Goal: Task Accomplishment & Management: Complete application form

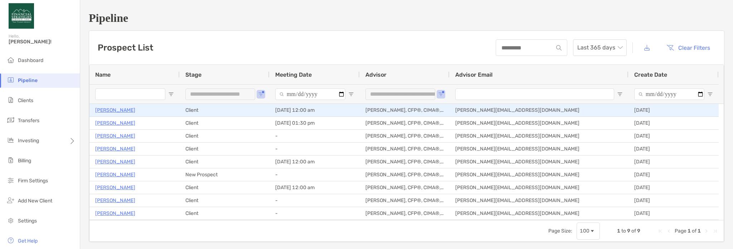
click at [115, 107] on p "[PERSON_NAME]" at bounding box center [115, 110] width 40 height 9
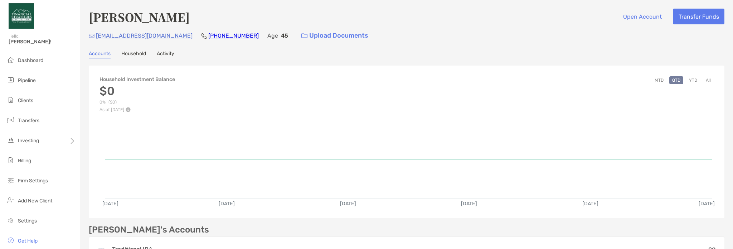
click at [134, 54] on link "Household" at bounding box center [133, 54] width 25 height 8
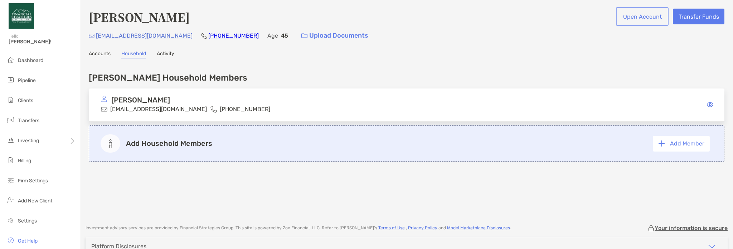
click at [630, 13] on button "Open Account" at bounding box center [642, 17] width 50 height 16
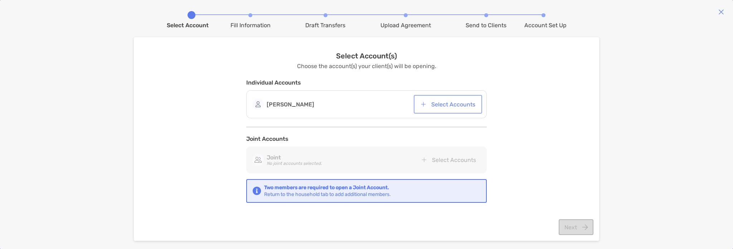
click at [435, 103] on button "Select Accounts" at bounding box center [448, 104] width 66 height 16
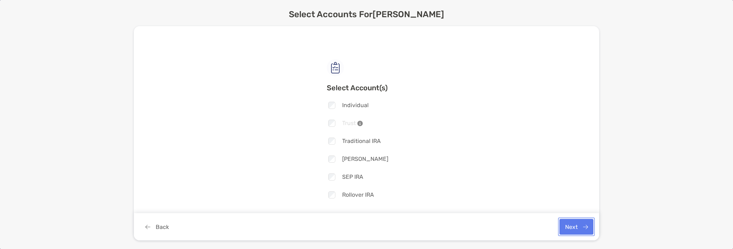
click at [575, 224] on button "Next" at bounding box center [576, 227] width 34 height 16
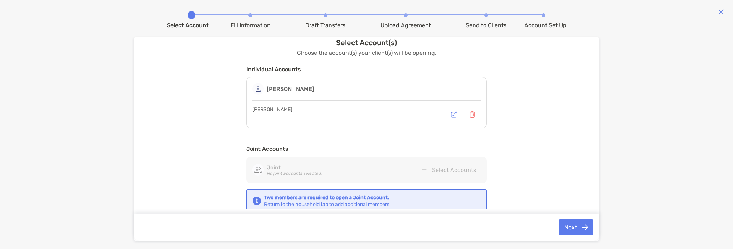
scroll to position [16, 0]
drag, startPoint x: 574, startPoint y: 228, endPoint x: 573, endPoint y: 224, distance: 4.4
click at [574, 228] on button "Next" at bounding box center [576, 227] width 35 height 16
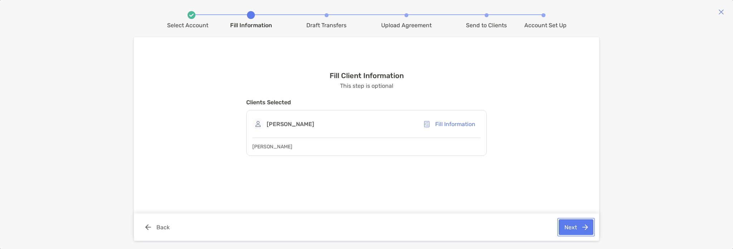
scroll to position [0, 0]
click at [571, 232] on button "Next" at bounding box center [576, 227] width 35 height 16
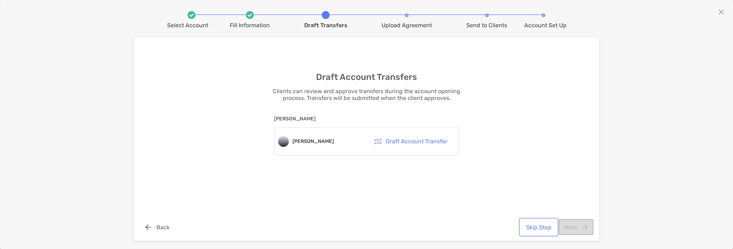
click at [537, 226] on button "Skip Step" at bounding box center [538, 227] width 37 height 16
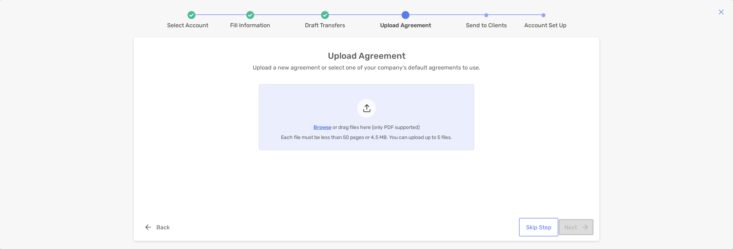
click at [543, 228] on button "Skip Step" at bounding box center [538, 227] width 37 height 16
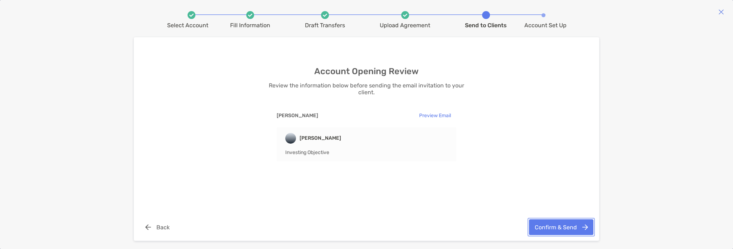
click at [558, 227] on button "Confirm & Send" at bounding box center [561, 227] width 64 height 16
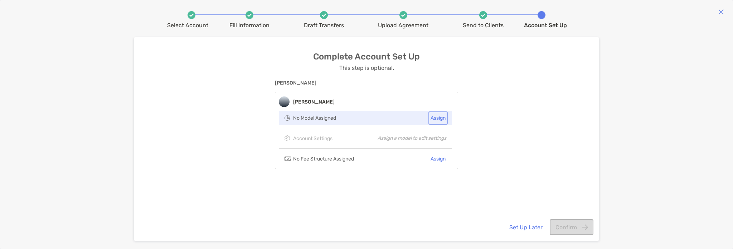
click at [438, 117] on button "Assign" at bounding box center [438, 118] width 16 height 10
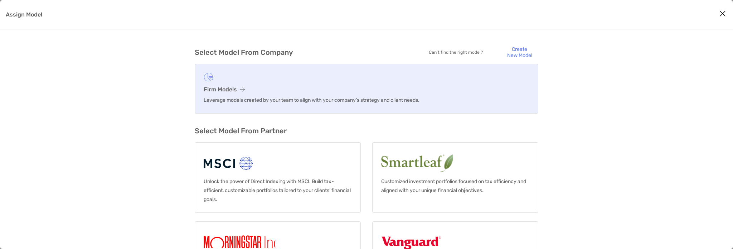
click at [317, 99] on p "Leverage models created by your team to align with your company’s strategy and …" at bounding box center [367, 100] width 326 height 9
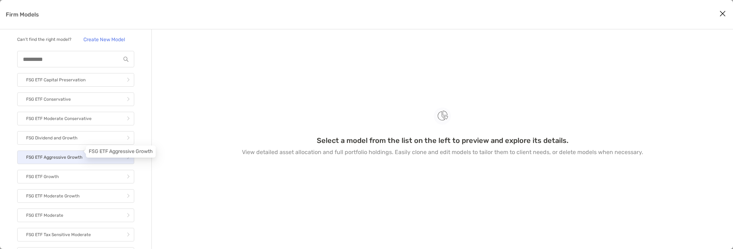
scroll to position [37, 0]
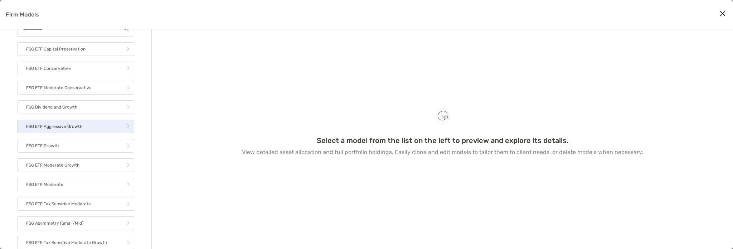
click at [91, 123] on link "FSG ETF Aggressive Growth" at bounding box center [75, 127] width 117 height 14
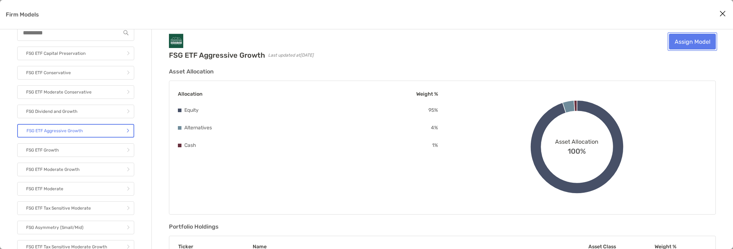
click at [695, 42] on link "Assign Model" at bounding box center [692, 42] width 47 height 16
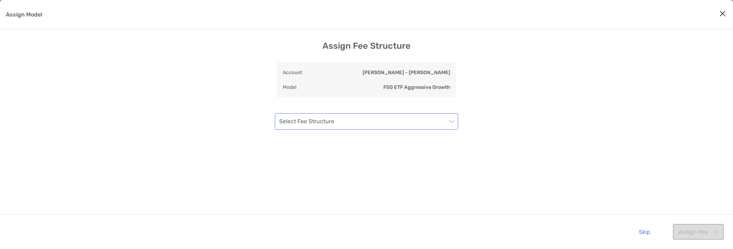
click at [412, 126] on input "Assign Model" at bounding box center [363, 121] width 168 height 16
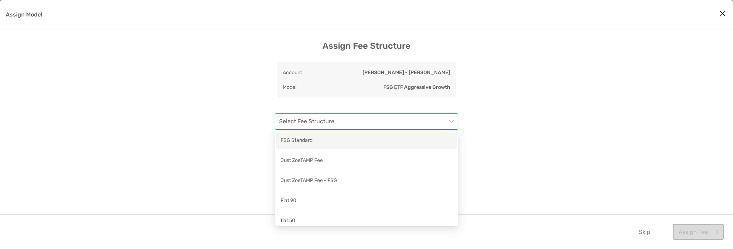
click at [407, 139] on div "FSG Standard" at bounding box center [367, 140] width 172 height 9
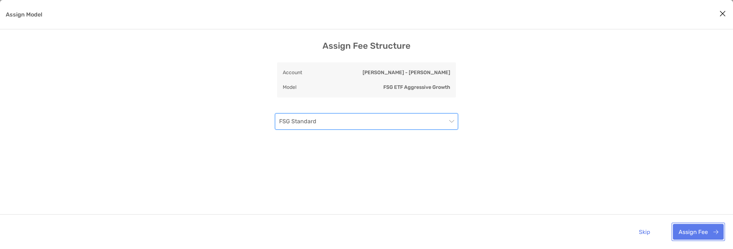
click at [685, 230] on button "Assign Fee" at bounding box center [698, 232] width 51 height 16
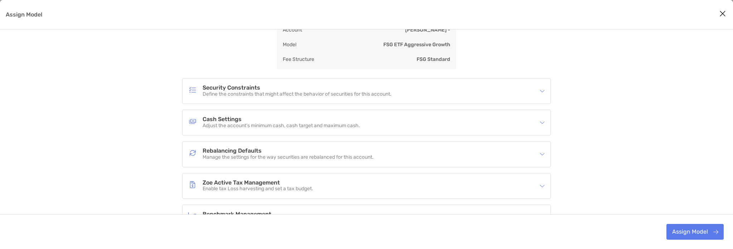
scroll to position [100, 0]
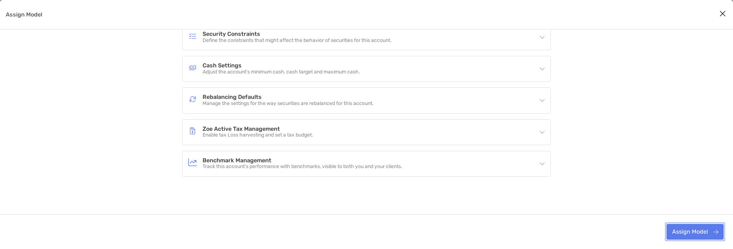
click at [692, 234] on button "Assign Model" at bounding box center [694, 232] width 57 height 16
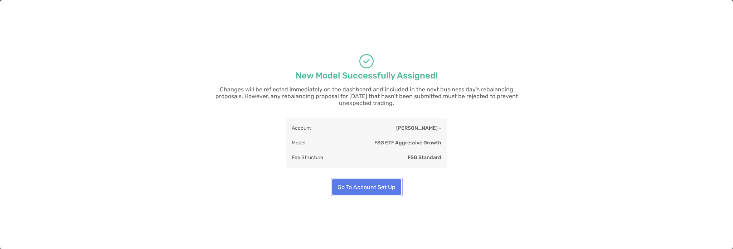
click at [389, 183] on button "Go To Account Set Up" at bounding box center [366, 187] width 69 height 16
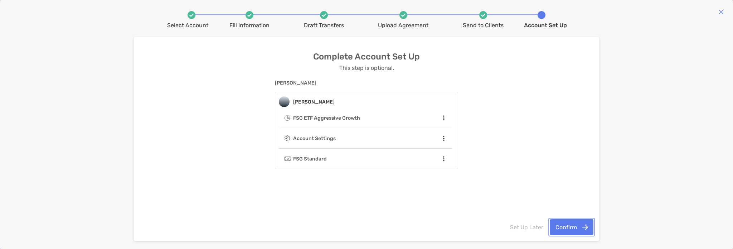
click at [577, 228] on button "Confirm" at bounding box center [572, 227] width 44 height 16
